Goal: Navigation & Orientation: Go to known website

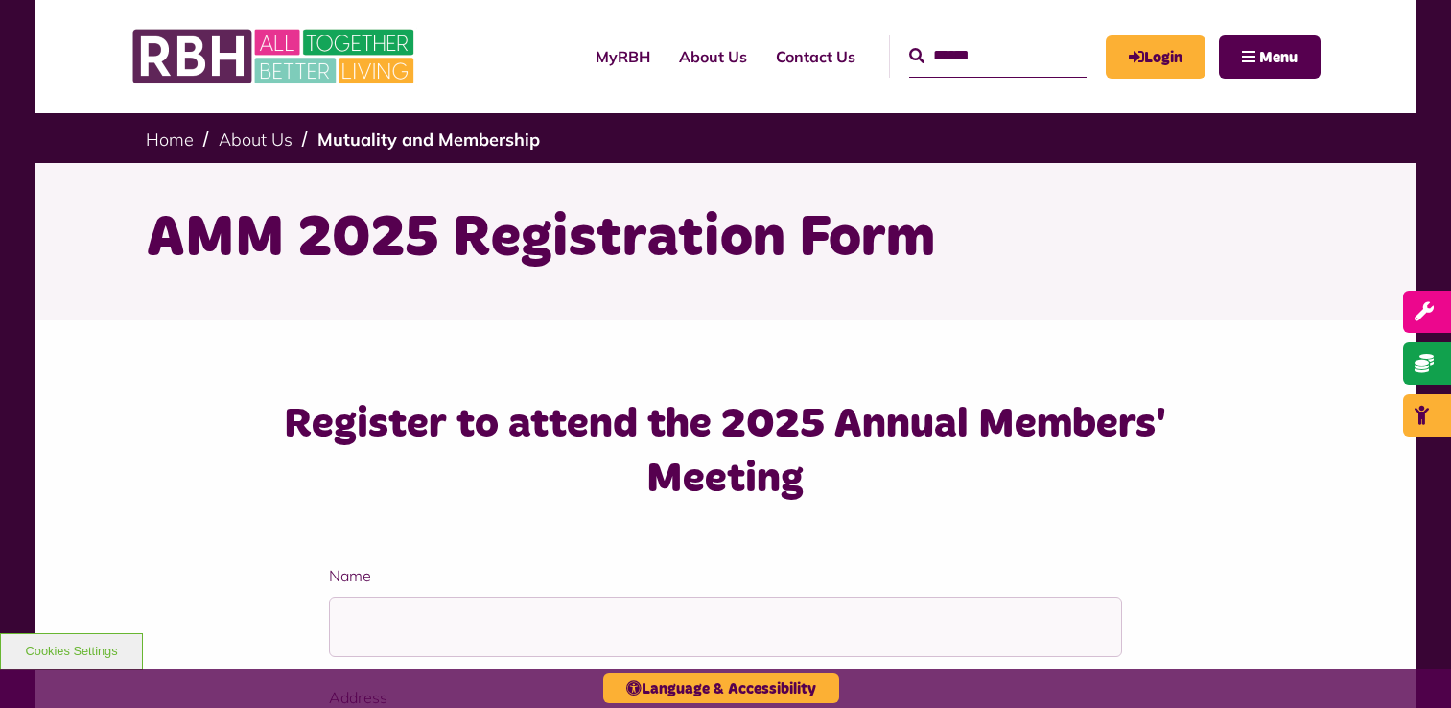
scroll to position [1822, 0]
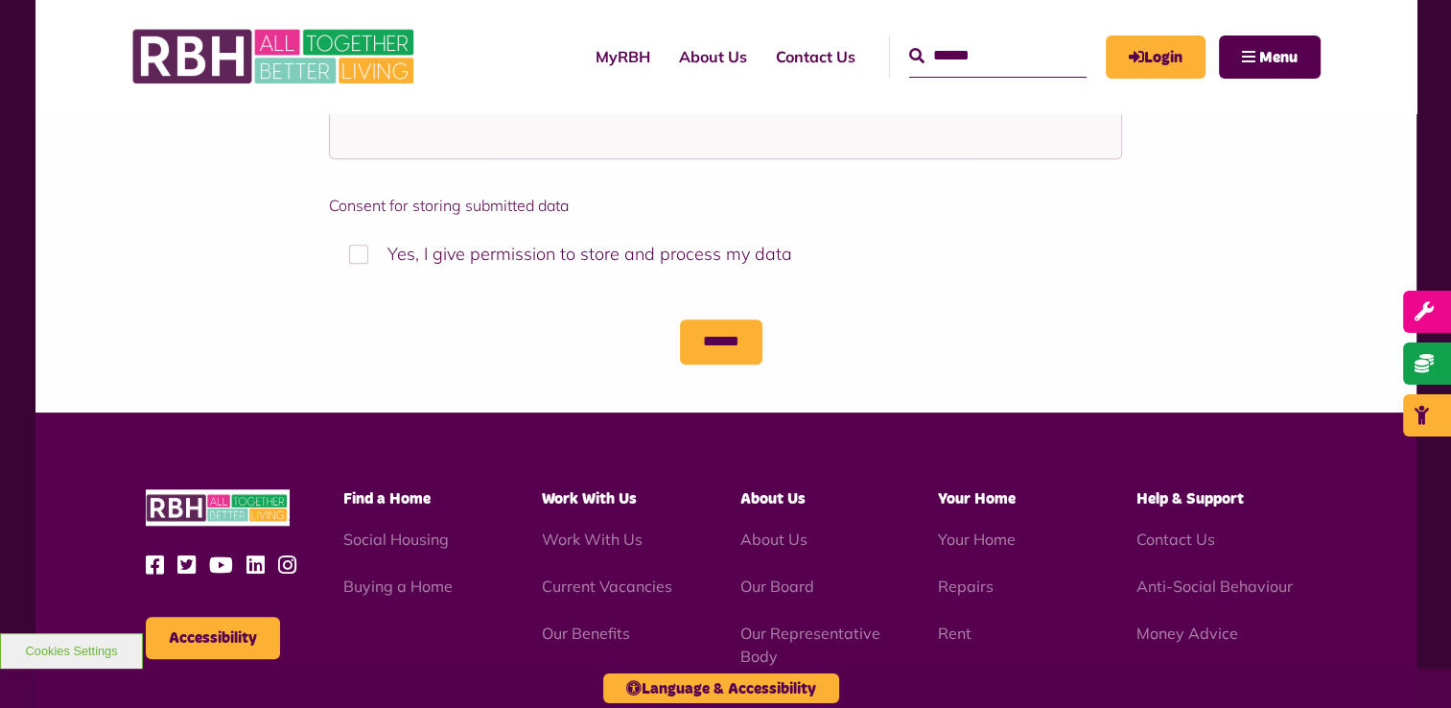
click at [369, 54] on img at bounding box center [275, 56] width 288 height 75
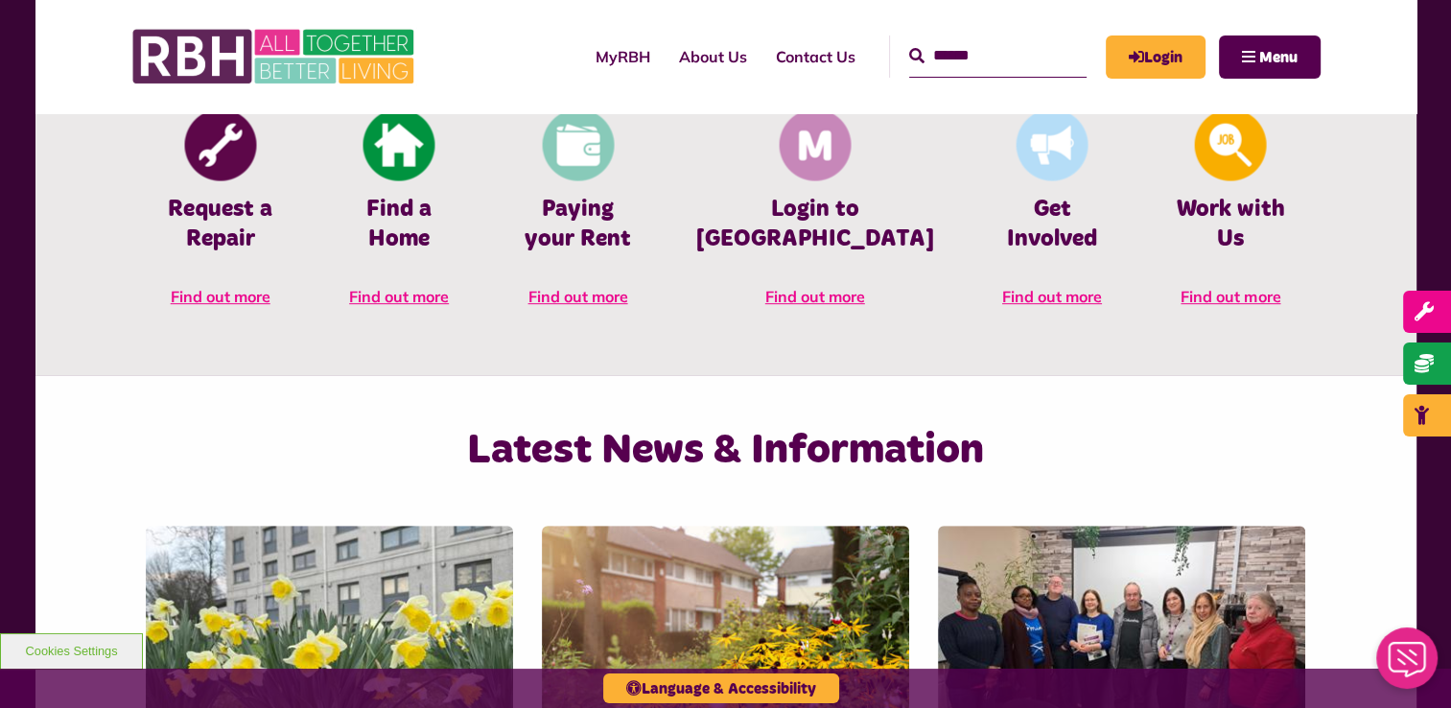
scroll to position [660, 0]
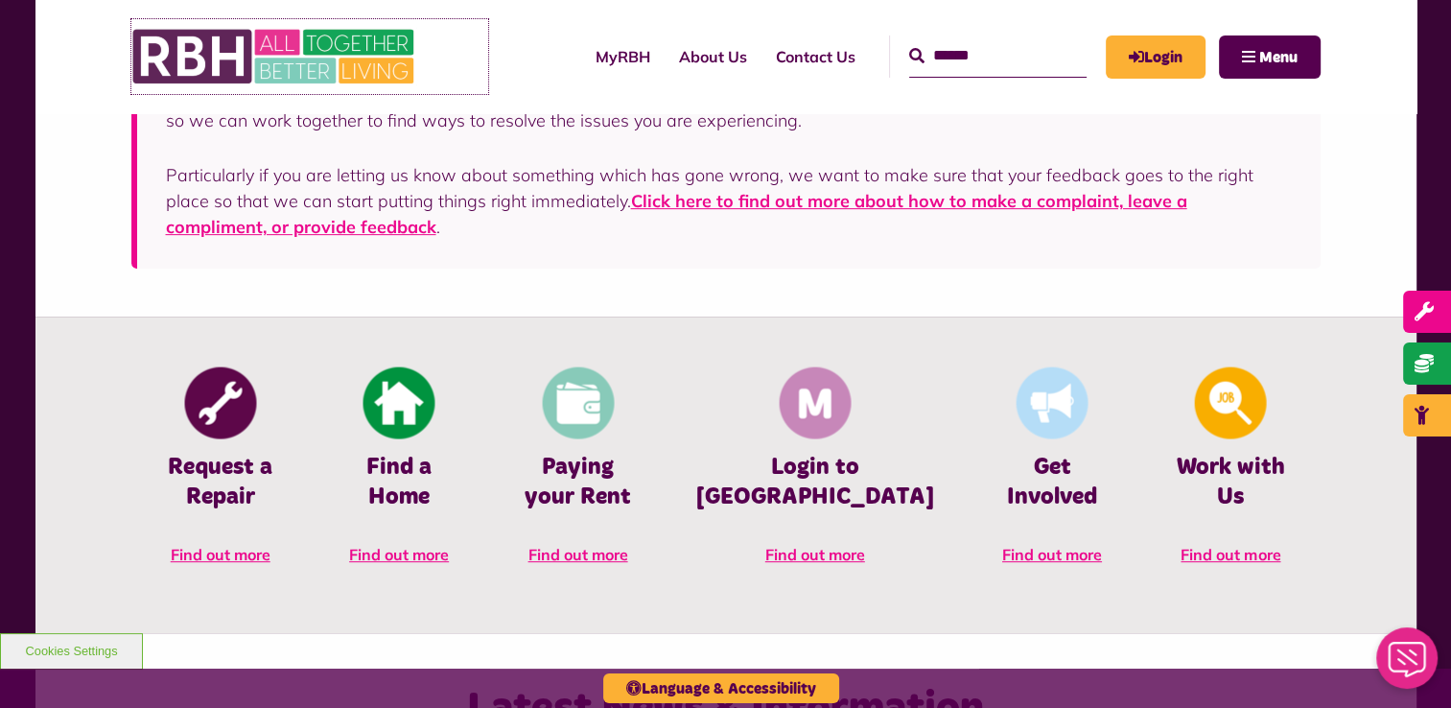
click at [286, 56] on img at bounding box center [275, 56] width 288 height 75
